Goal: Complete application form: Complete application form

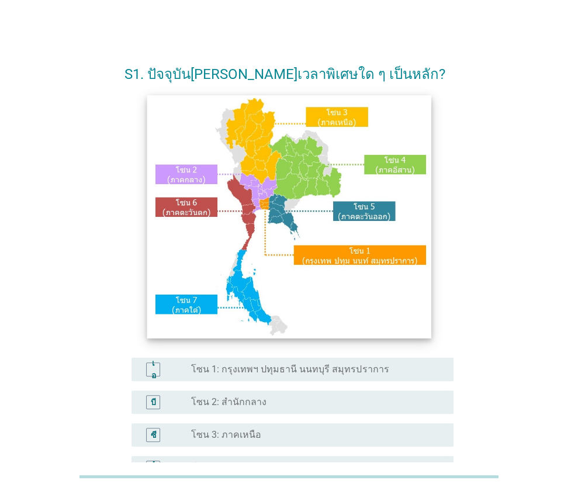
scroll to position [74, 0]
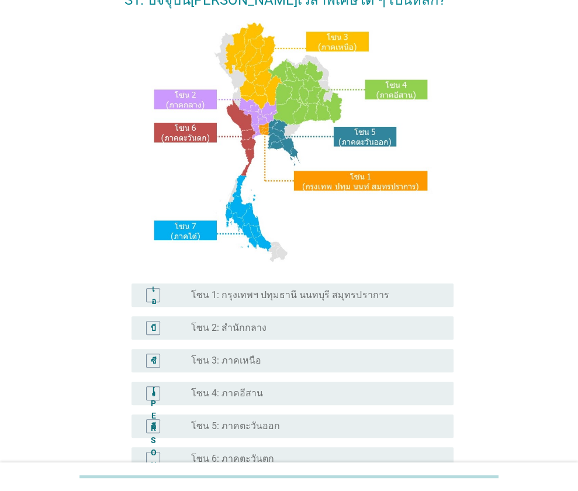
click at [342, 290] on font "โซน 1: กรุงเทพฯ ปทุมธานี นนทบุรี สมุทรปราการ" at bounding box center [289, 294] width 197 height 11
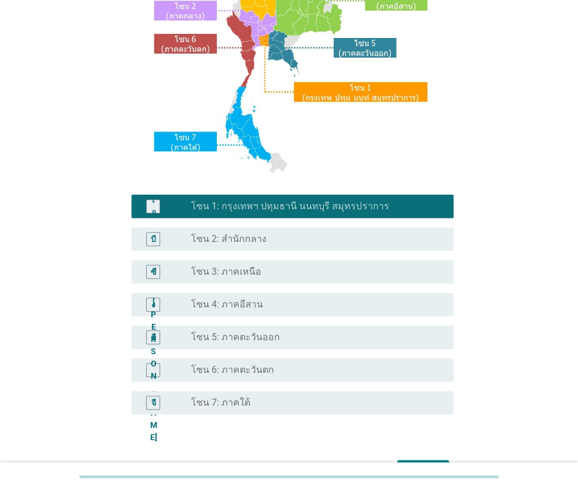
scroll to position [223, 0]
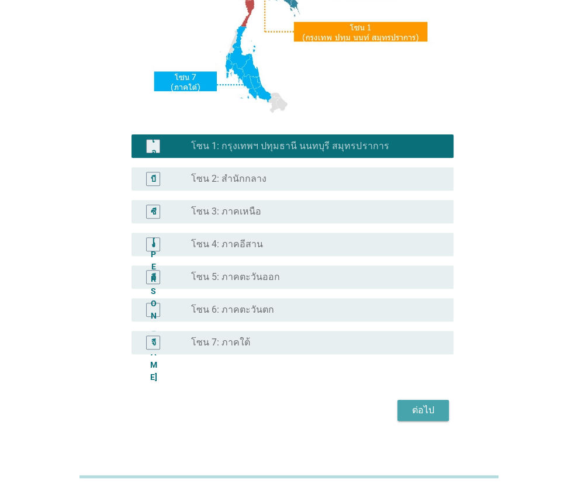
click at [432, 406] on font "ต่อไป" at bounding box center [423, 409] width 22 height 11
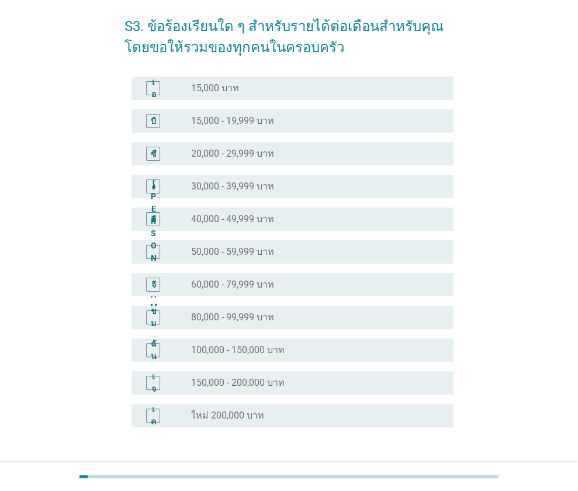
scroll to position [51, 0]
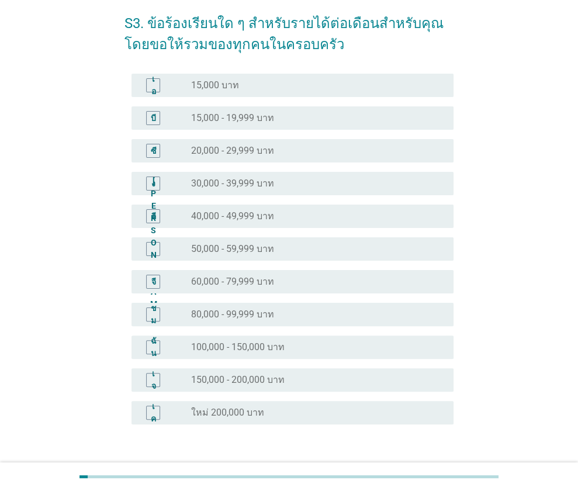
click at [220, 245] on font "50,000 - 59,999 บาท" at bounding box center [232, 248] width 83 height 11
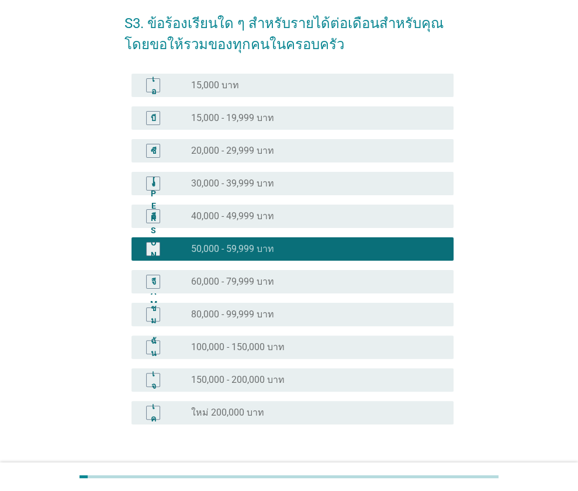
scroll to position [134, 0]
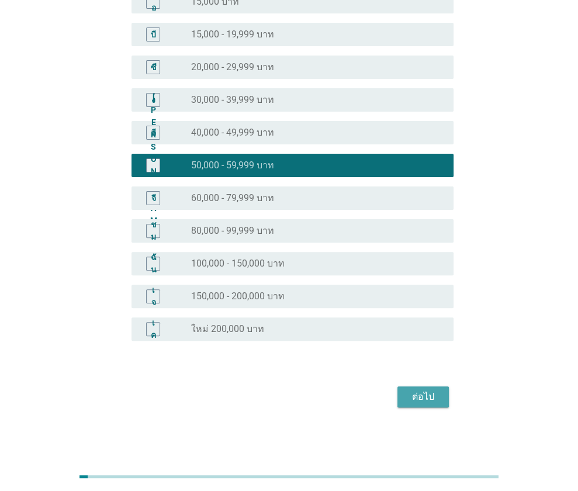
click at [406, 393] on div "ต่อไป" at bounding box center [422, 397] width 33 height 14
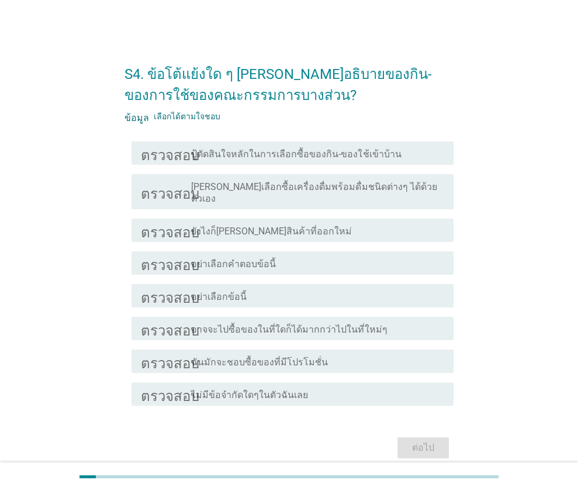
click at [346, 144] on div "ตรวจสอบ โครงร่างกล่องกาเครื่องหมายว่าง ปู้ตัดสินใจหลักในการเลือกซื้อของกิน-ของใ…" at bounding box center [292, 152] width 322 height 23
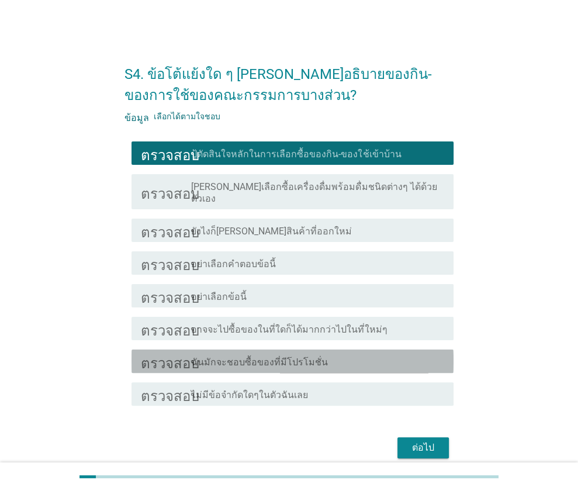
click at [320, 354] on div "โครงร่างกล่องกาเครื่องหมายว่าง ฉันมักจะชอบซื้อของที่มีโปรโมชั่น" at bounding box center [317, 361] width 253 height 14
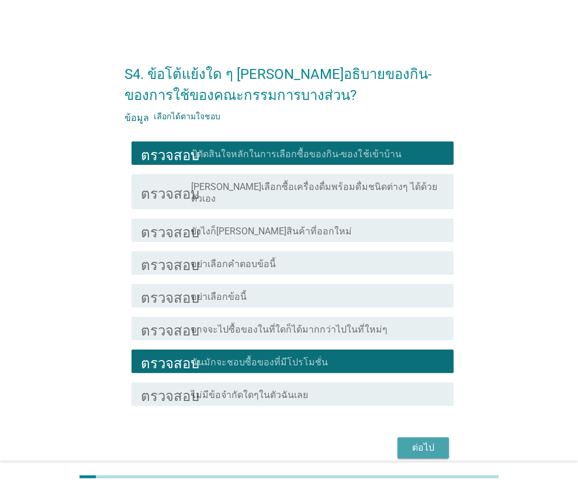
click at [406, 440] on div "ต่อไป" at bounding box center [422, 447] width 33 height 14
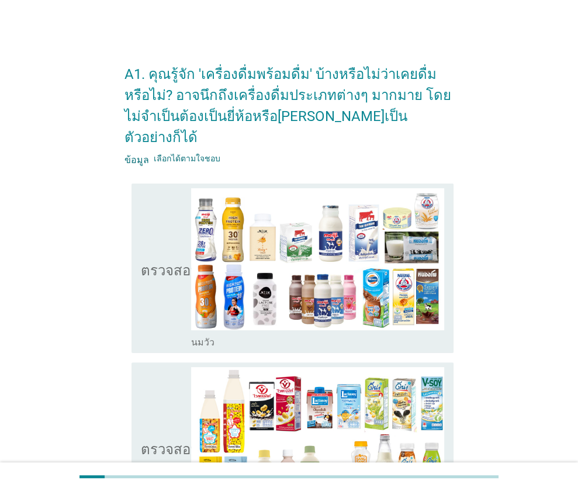
click at [378, 312] on div "โครงร่างกล่องกาเครื่องหมายว่าง นมวัว" at bounding box center [317, 268] width 253 height 160
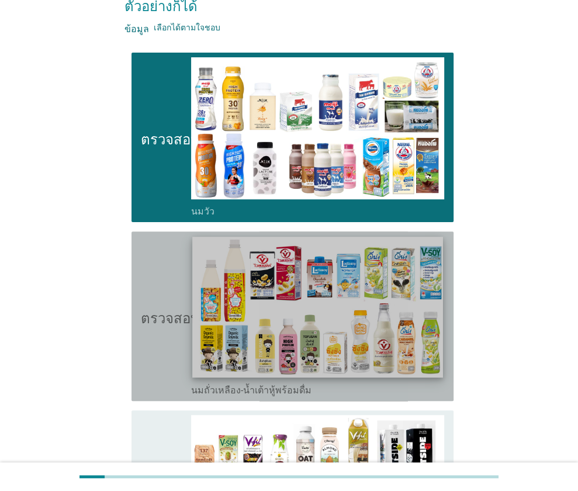
click at [304, 348] on img at bounding box center [318, 307] width 250 height 141
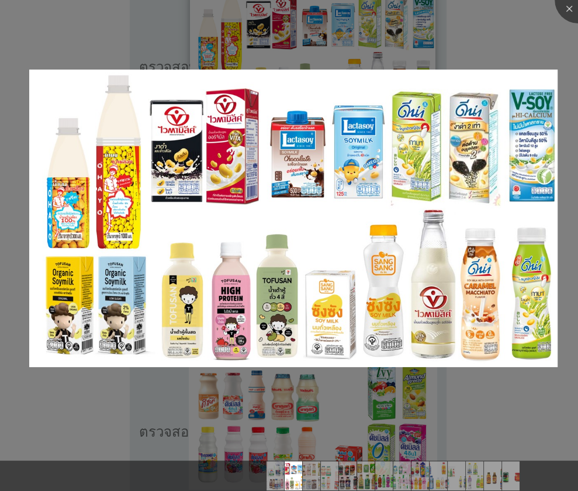
scroll to position [381, 0]
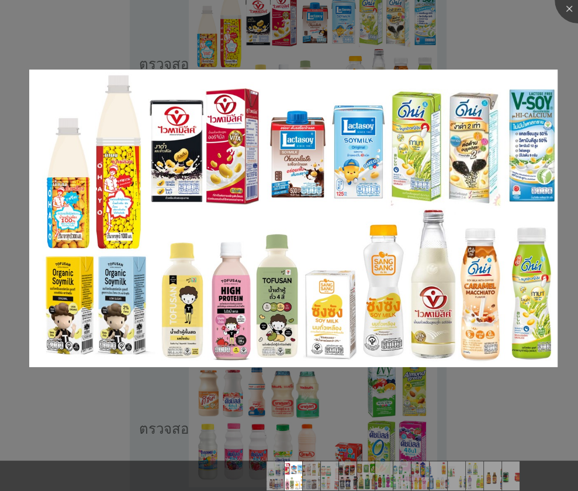
click at [556, 37] on div at bounding box center [289, 245] width 578 height 491
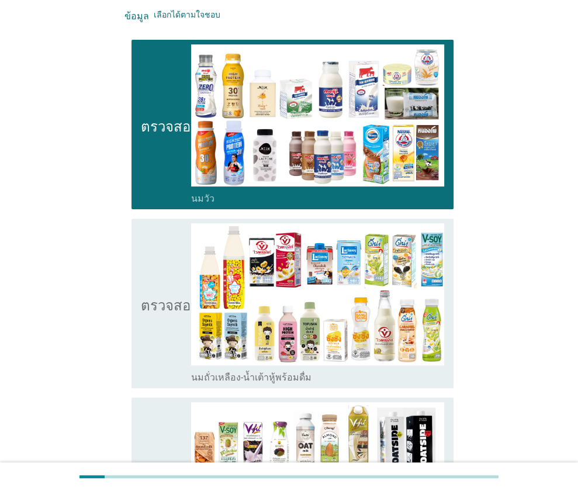
scroll to position [140, 0]
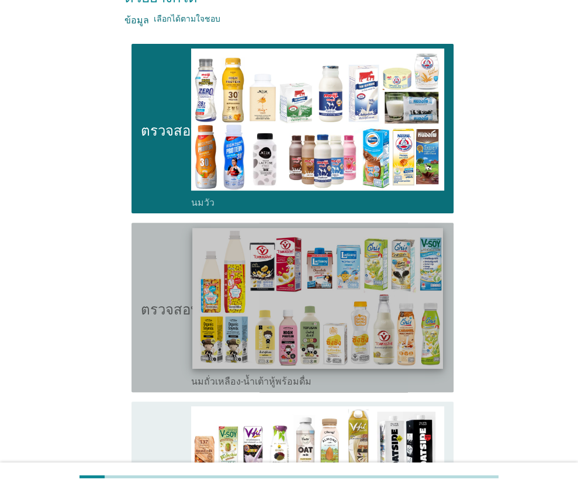
click at [303, 260] on img at bounding box center [318, 298] width 250 height 141
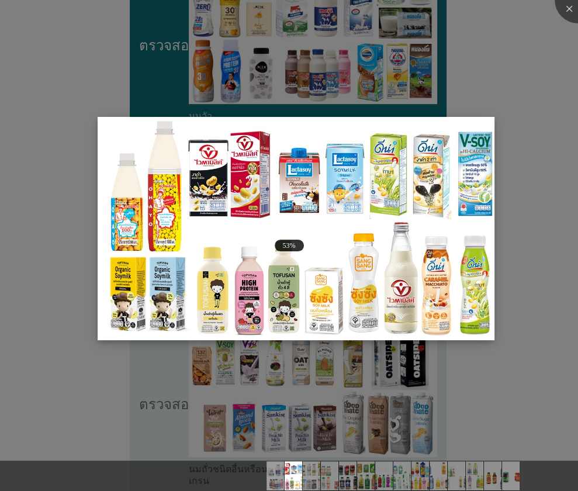
scroll to position [247, 0]
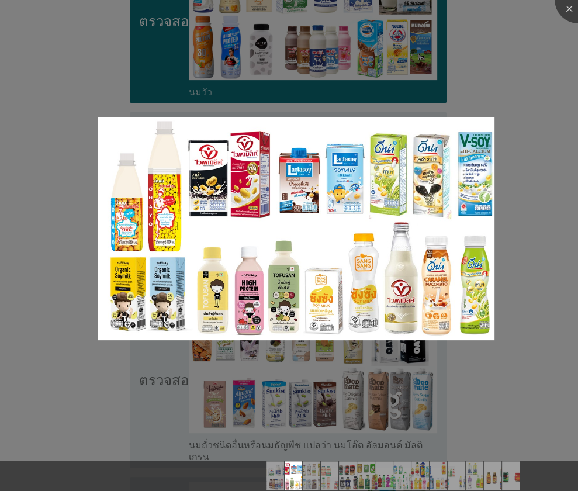
click at [501, 87] on div at bounding box center [289, 245] width 578 height 491
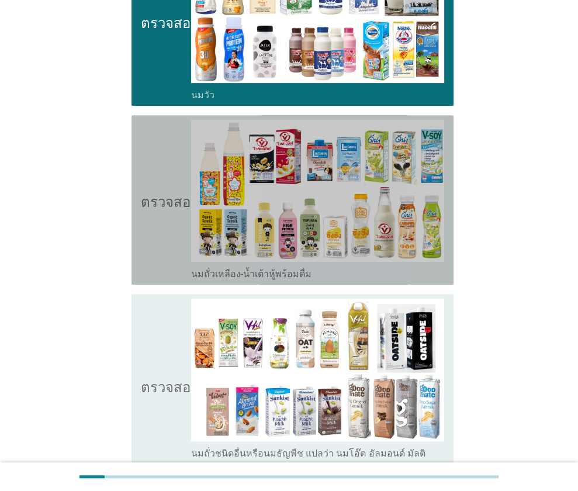
click at [147, 165] on icon "ตรวจสอบ" at bounding box center [170, 200] width 58 height 160
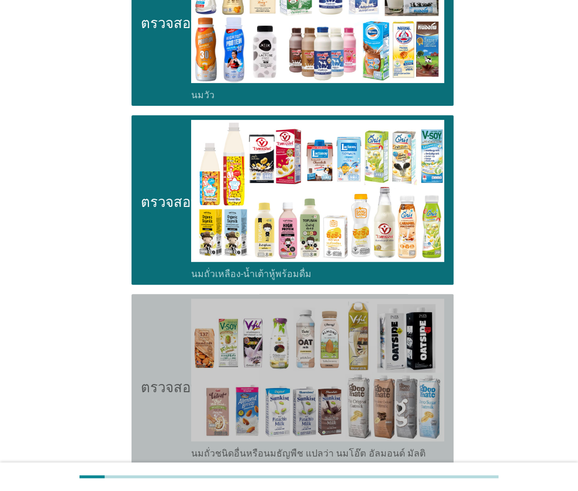
click at [155, 313] on icon "ตรวจสอบ" at bounding box center [170, 384] width 58 height 172
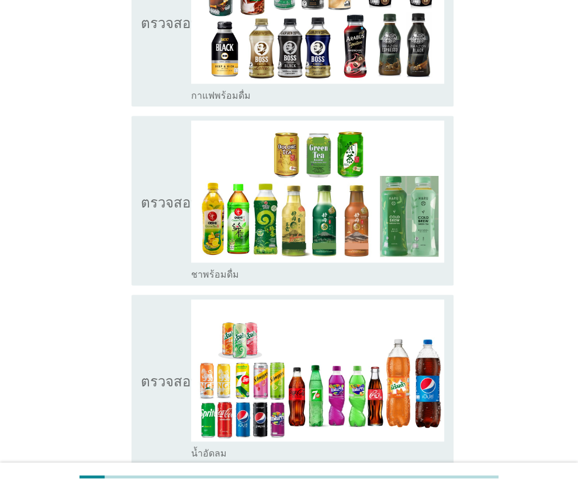
scroll to position [981, 0]
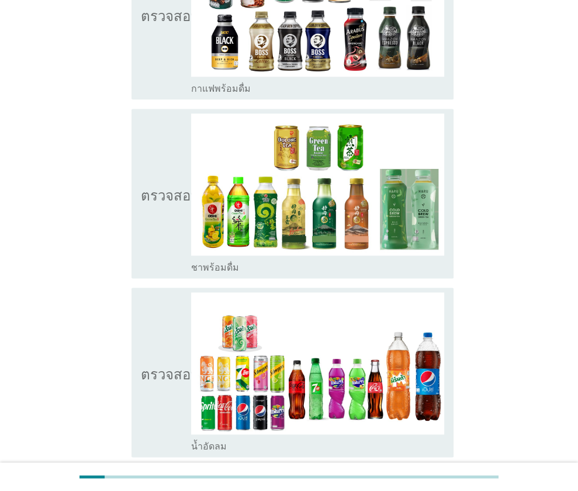
click at [159, 365] on font "ตรวจสอบ" at bounding box center [170, 372] width 58 height 14
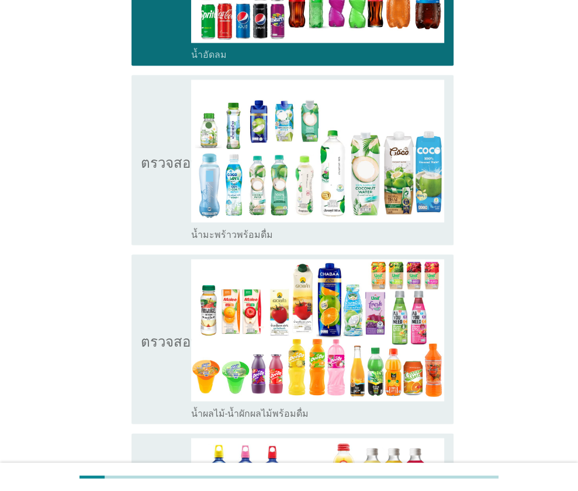
scroll to position [1373, 0]
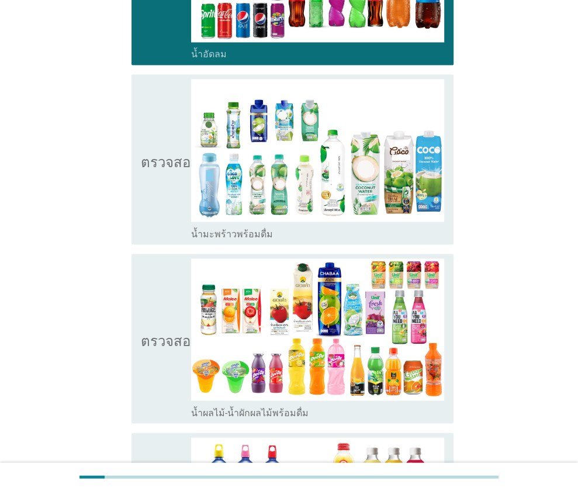
click at [165, 309] on icon "ตรวจสอบ" at bounding box center [170, 338] width 58 height 160
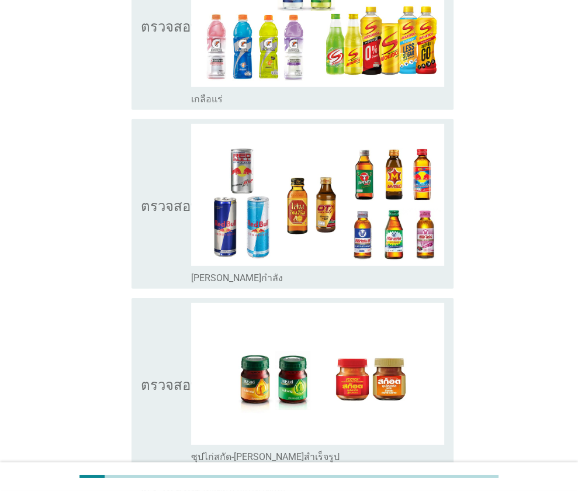
scroll to position [2332, 0]
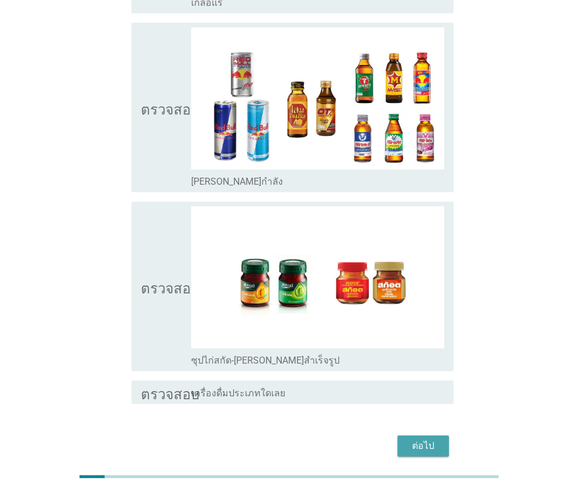
click at [431, 440] on font "ต่อไป" at bounding box center [423, 445] width 22 height 11
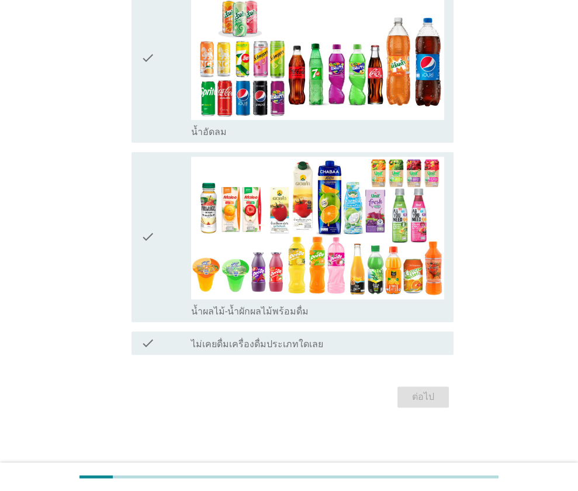
scroll to position [0, 0]
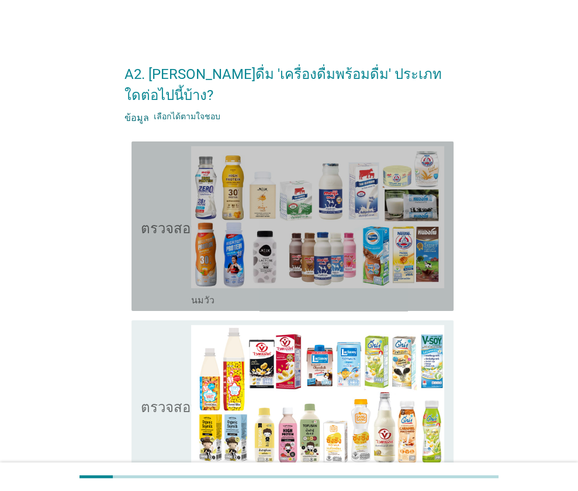
click at [138, 222] on div "ตรวจสอบ โครงร่างกล่องกาเครื่องหมายว่าง นมวัว" at bounding box center [292, 225] width 322 height 169
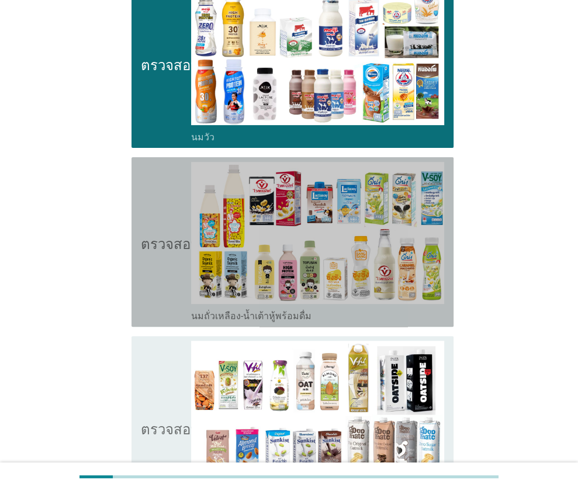
click at [153, 232] on icon "ตรวจสอบ" at bounding box center [170, 242] width 58 height 160
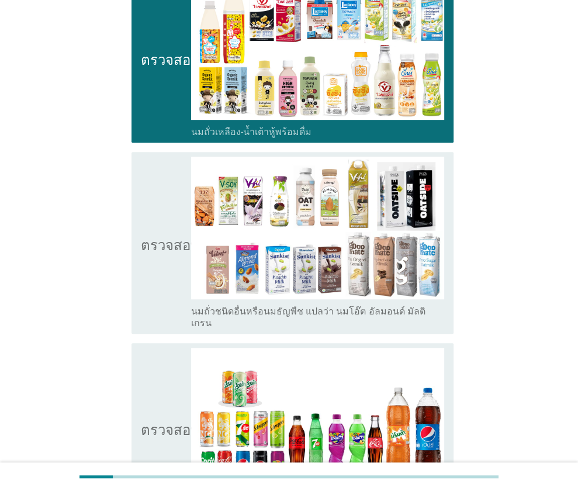
scroll to position [353, 0]
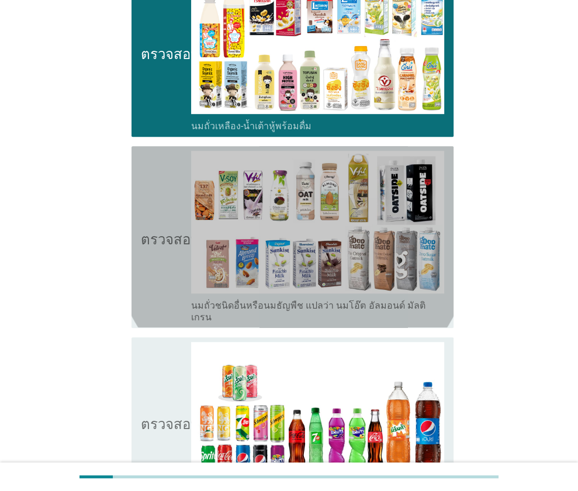
click at [153, 232] on icon "ตรวจสอบ" at bounding box center [170, 237] width 58 height 172
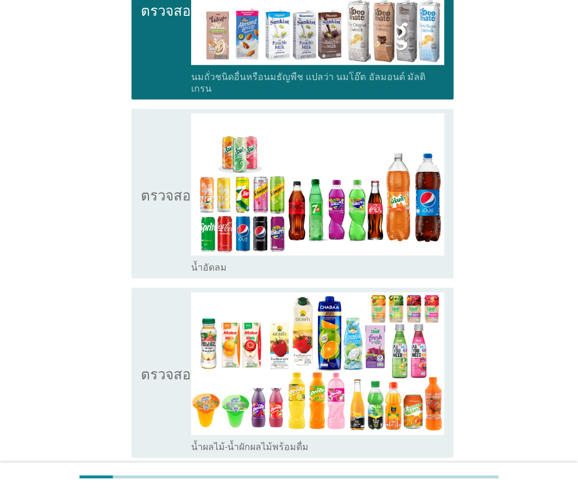
scroll to position [586, 0]
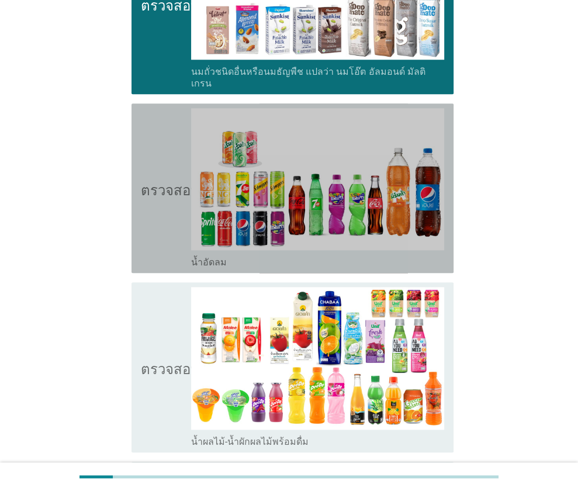
click at [152, 190] on icon "ตรวจสอบ" at bounding box center [170, 188] width 58 height 160
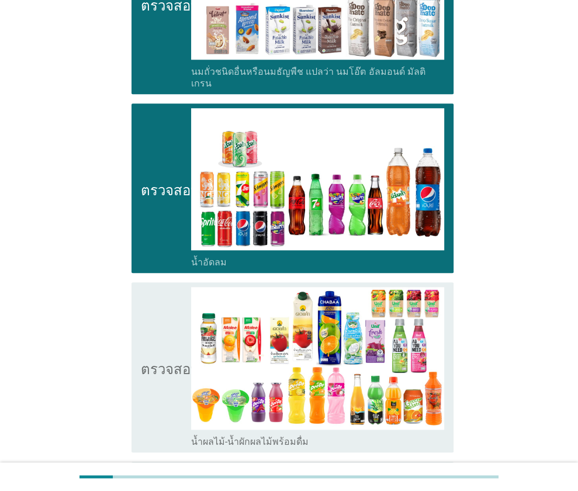
scroll to position [682, 0]
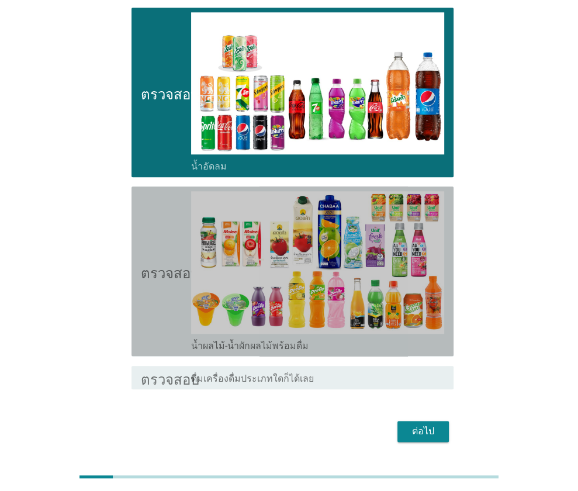
click at [162, 246] on icon "ตรวจสอบ" at bounding box center [170, 271] width 58 height 160
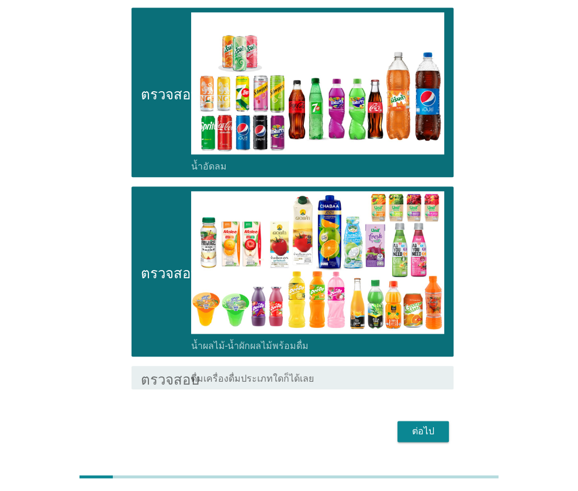
click at [421, 425] on font "ต่อไป" at bounding box center [423, 430] width 22 height 11
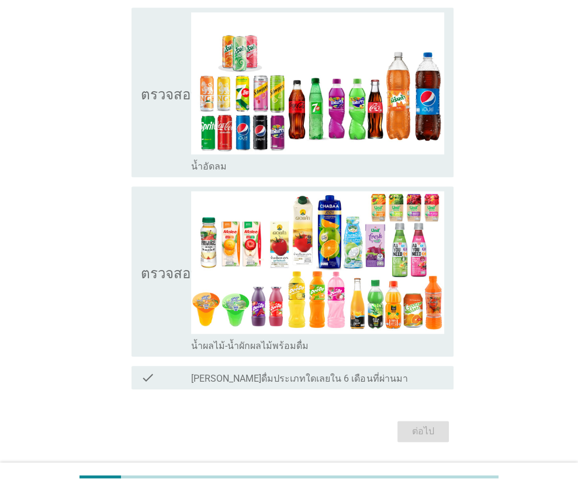
scroll to position [0, 0]
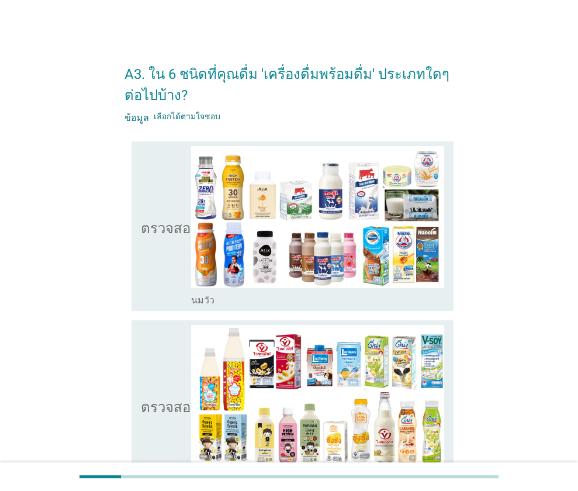
click at [163, 235] on icon "ตรวจสอบ" at bounding box center [170, 226] width 58 height 160
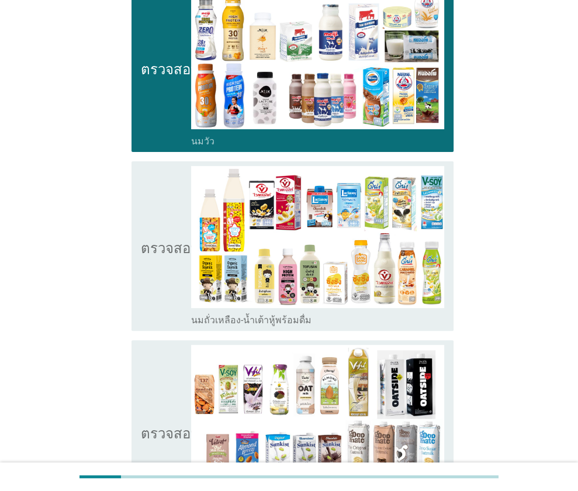
scroll to position [162, 0]
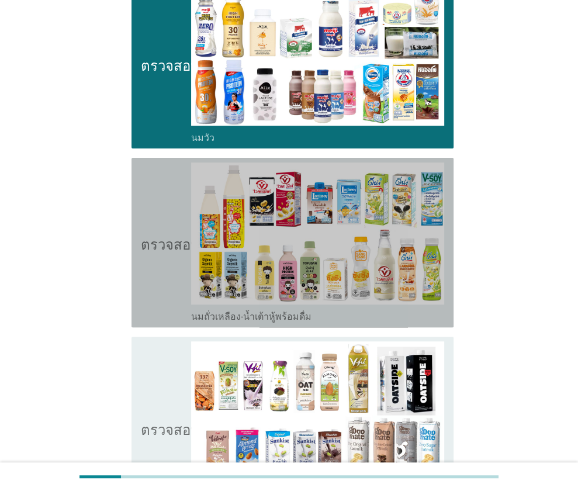
click at [161, 262] on icon "ตรวจสอบ" at bounding box center [170, 242] width 58 height 160
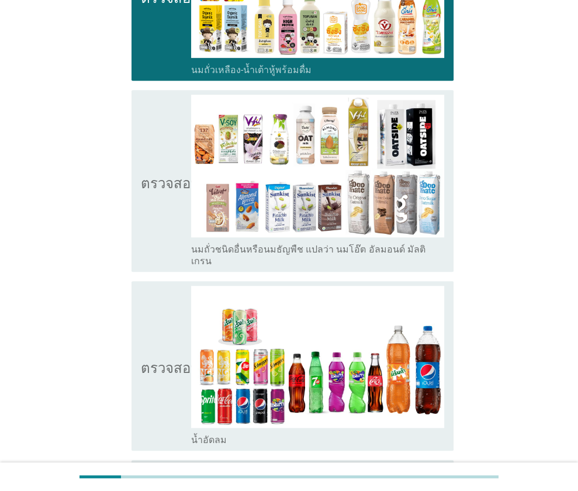
scroll to position [415, 0]
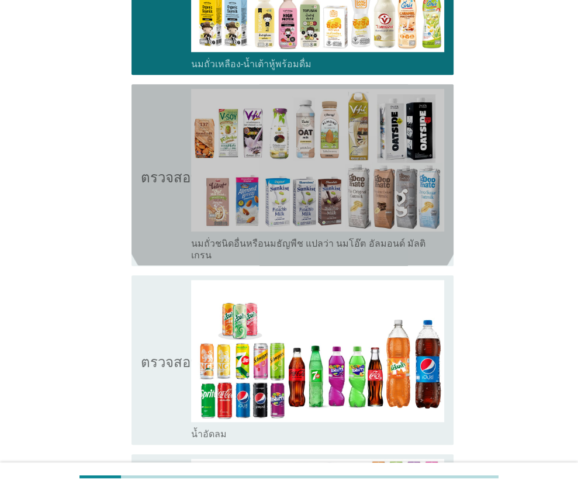
click at [161, 200] on icon "ตรวจสอบ" at bounding box center [170, 175] width 58 height 172
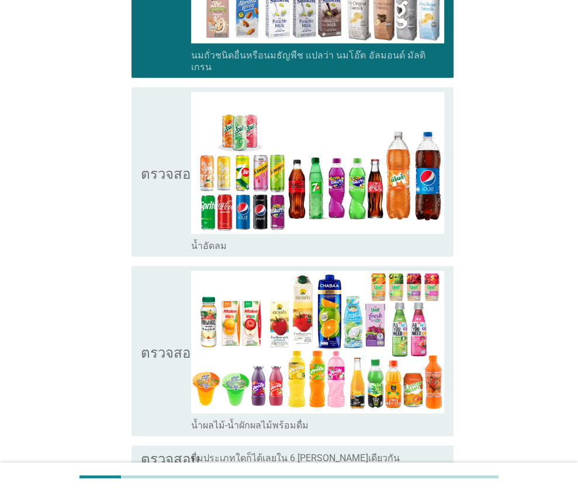
scroll to position [603, 0]
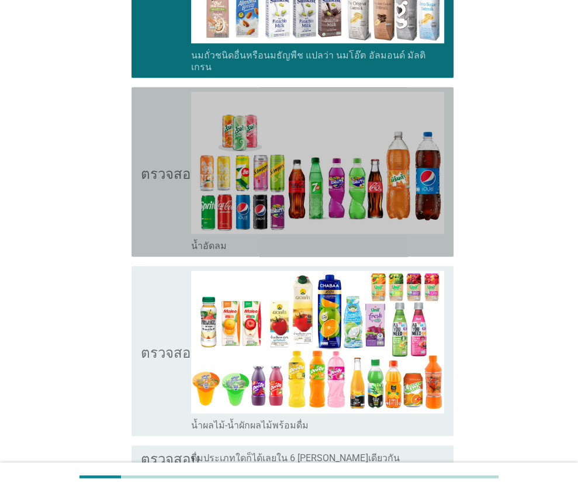
click at [151, 210] on icon "ตรวจสอบ" at bounding box center [170, 172] width 58 height 160
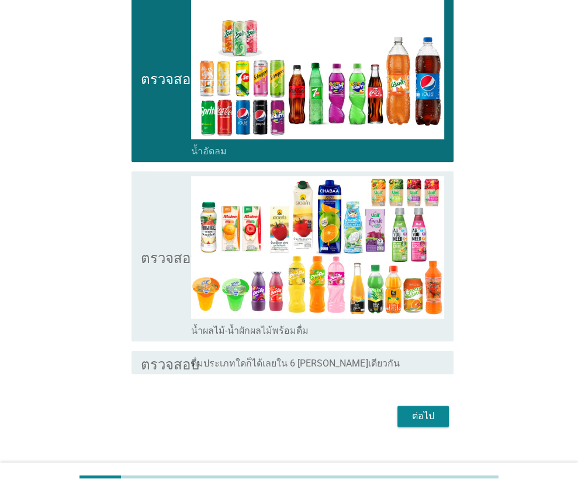
scroll to position [703, 0]
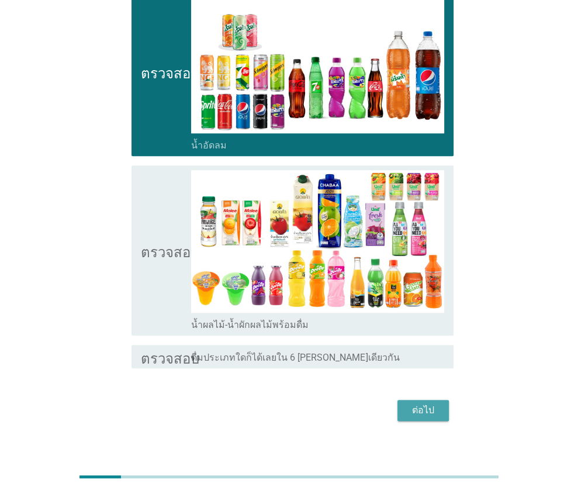
click at [427, 404] on font "ต่อไป" at bounding box center [423, 409] width 22 height 11
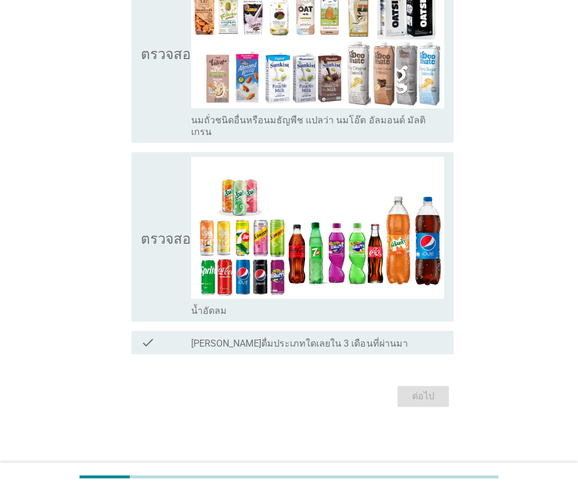
scroll to position [0, 0]
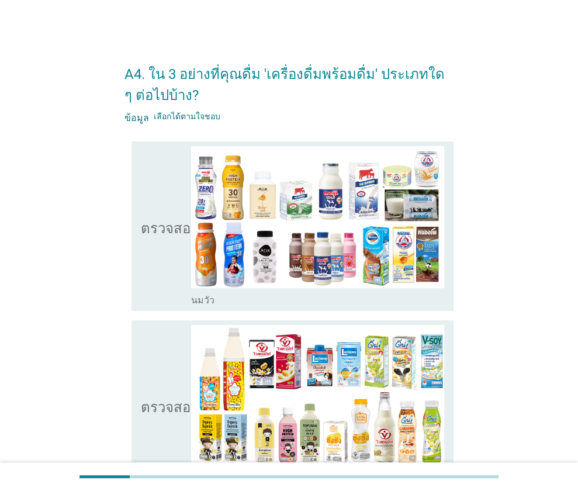
click at [170, 235] on icon "ตรวจสอบ" at bounding box center [170, 226] width 58 height 160
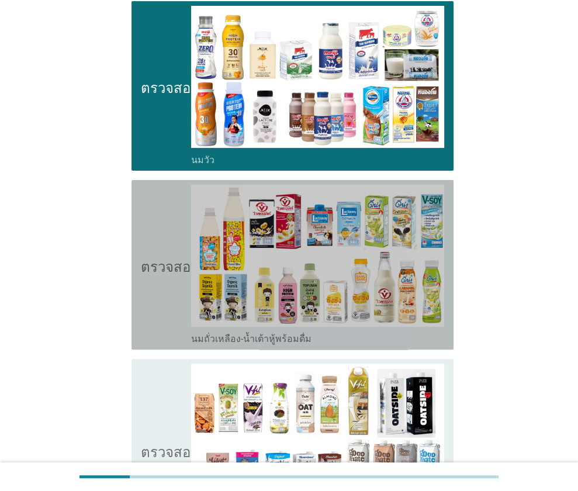
click at [169, 266] on font "ตรวจสอบ" at bounding box center [170, 265] width 58 height 14
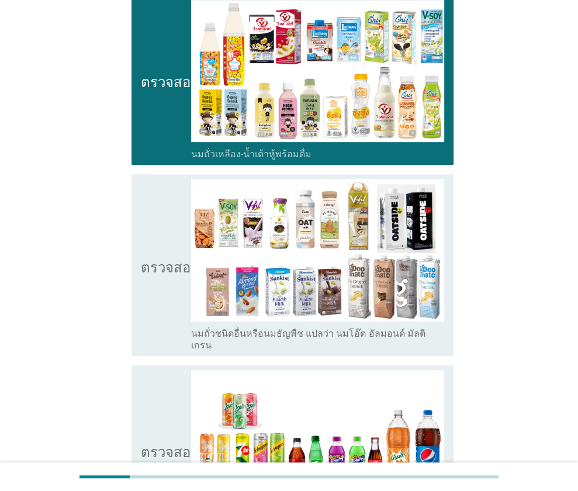
scroll to position [342, 0]
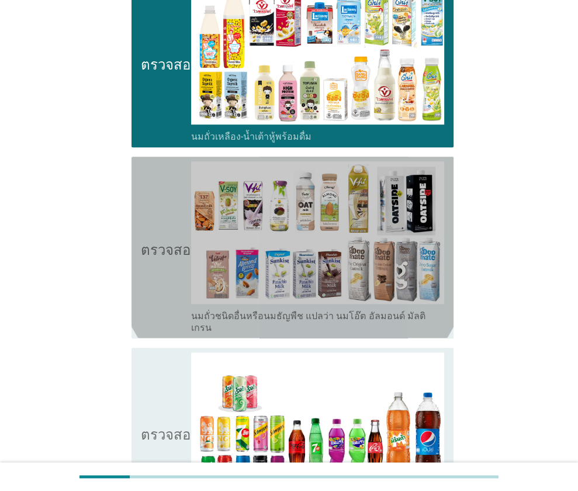
click at [164, 279] on icon "ตรวจสอบ" at bounding box center [170, 247] width 58 height 172
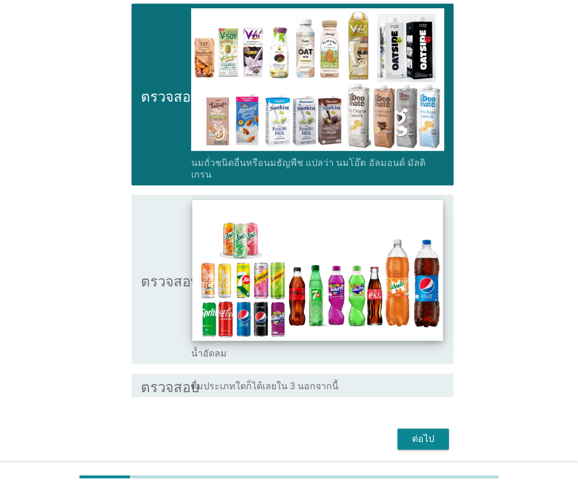
scroll to position [496, 0]
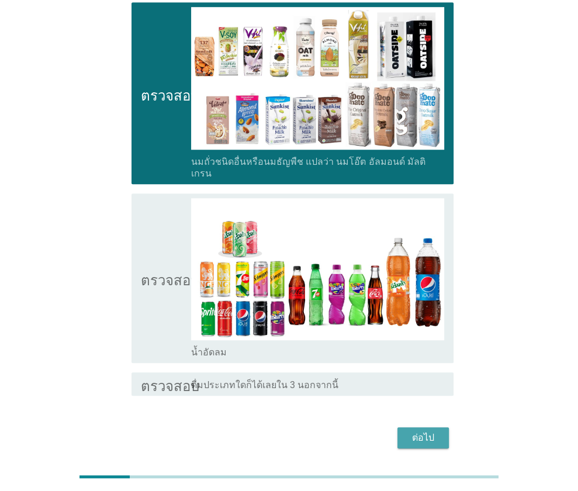
click at [416, 432] on font "ต่อไป" at bounding box center [423, 437] width 22 height 11
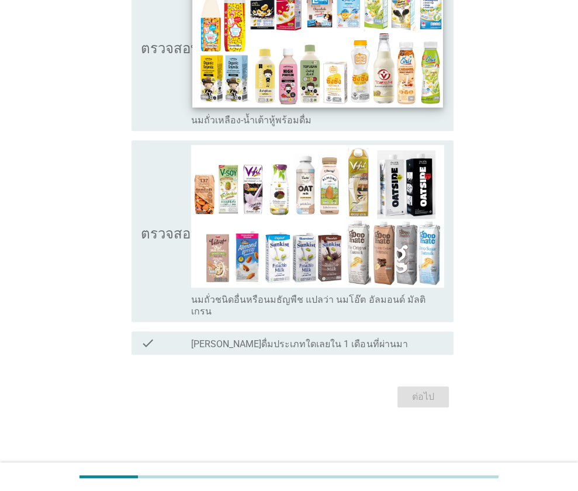
scroll to position [0, 0]
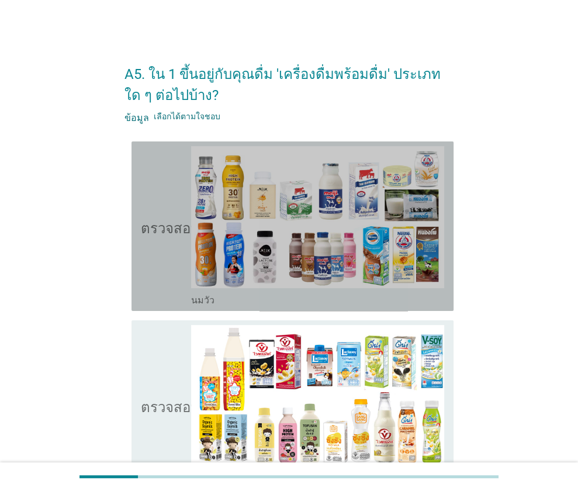
click at [159, 261] on icon "ตรวจสอบ" at bounding box center [170, 226] width 58 height 160
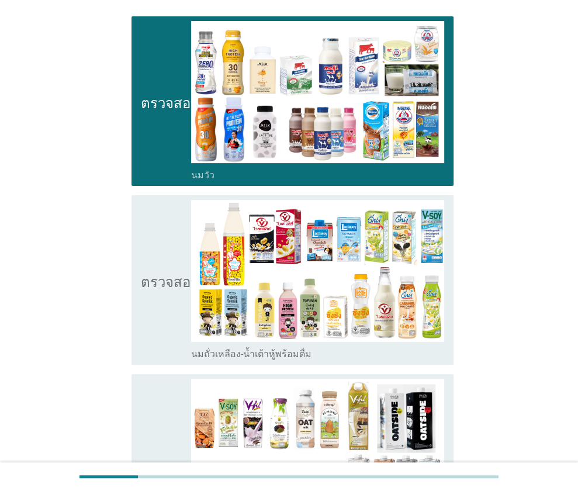
scroll to position [126, 0]
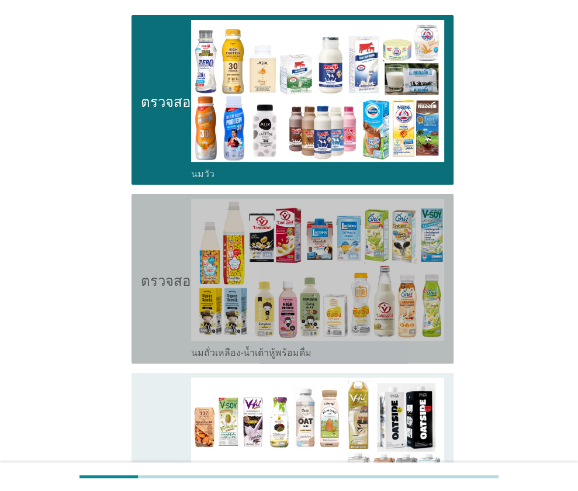
click at [150, 290] on icon "ตรวจสอบ" at bounding box center [170, 279] width 58 height 160
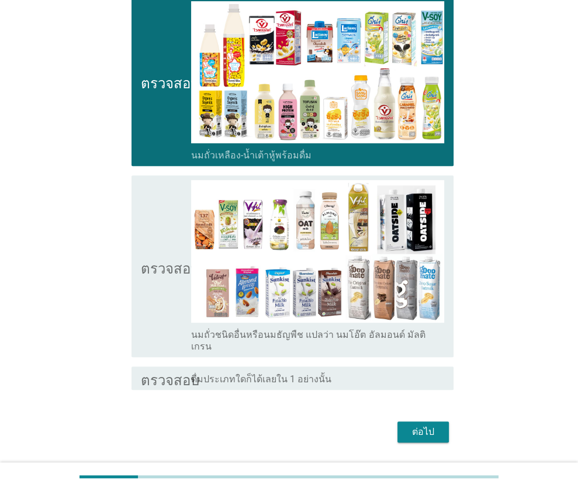
scroll to position [324, 0]
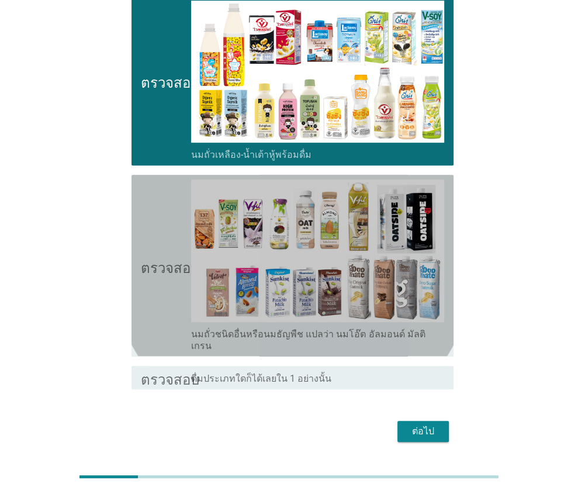
click at [150, 331] on icon "ตรวจสอบ" at bounding box center [170, 265] width 58 height 172
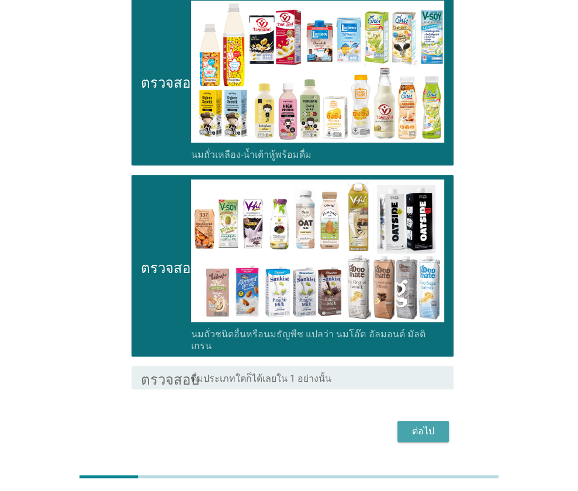
click at [432, 425] on font "ต่อไป" at bounding box center [423, 430] width 22 height 11
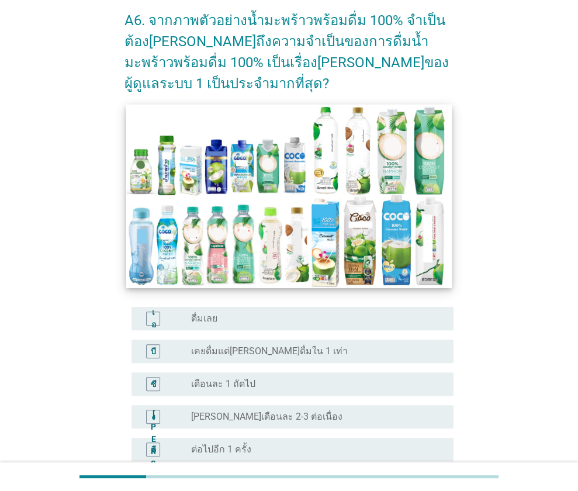
scroll to position [63, 0]
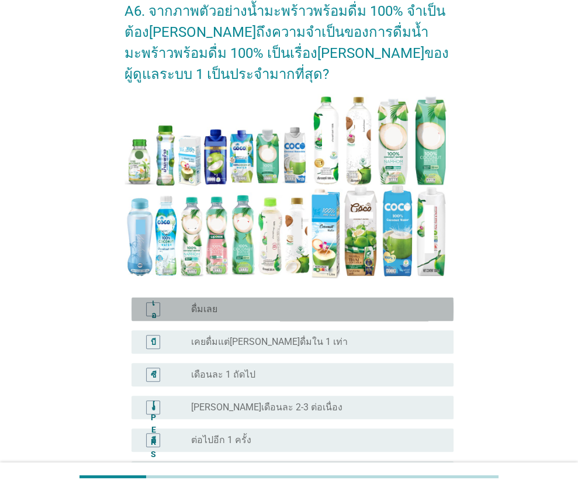
click at [227, 303] on div "ปุ่มวิทยุ[PERSON_NAME]เลือก ดื่มเลย" at bounding box center [313, 309] width 244 height 12
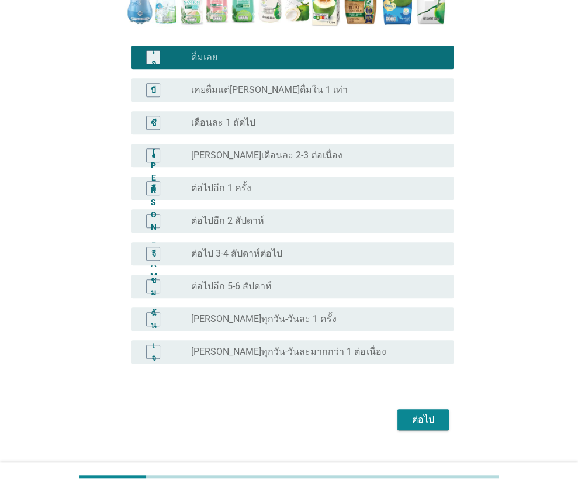
scroll to position [317, 0]
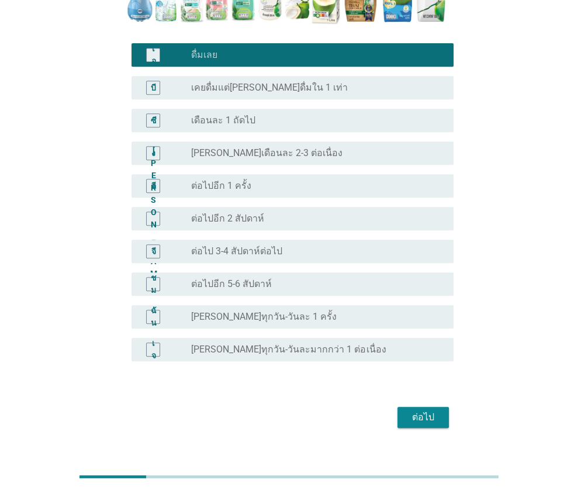
click at [425, 406] on button "ต่อไป" at bounding box center [422, 416] width 51 height 21
